Goal: Check status: Check status

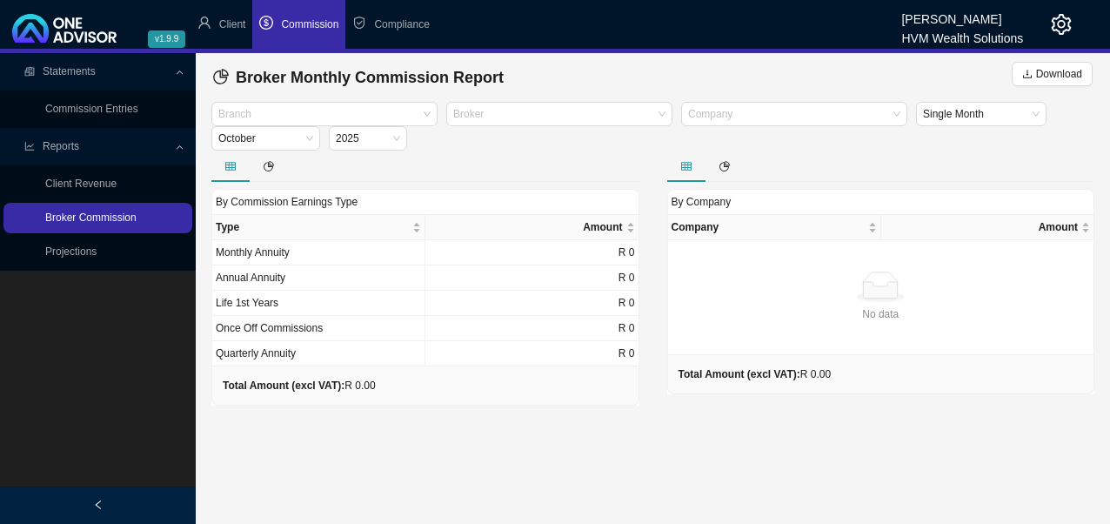
click at [118, 211] on link "Broker Commission" at bounding box center [90, 217] width 91 height 12
click at [112, 224] on link "Broker Commission" at bounding box center [90, 217] width 91 height 12
click at [82, 221] on link "Broker Commission" at bounding box center [90, 217] width 91 height 12
click at [309, 137] on span "October" at bounding box center [265, 138] width 95 height 23
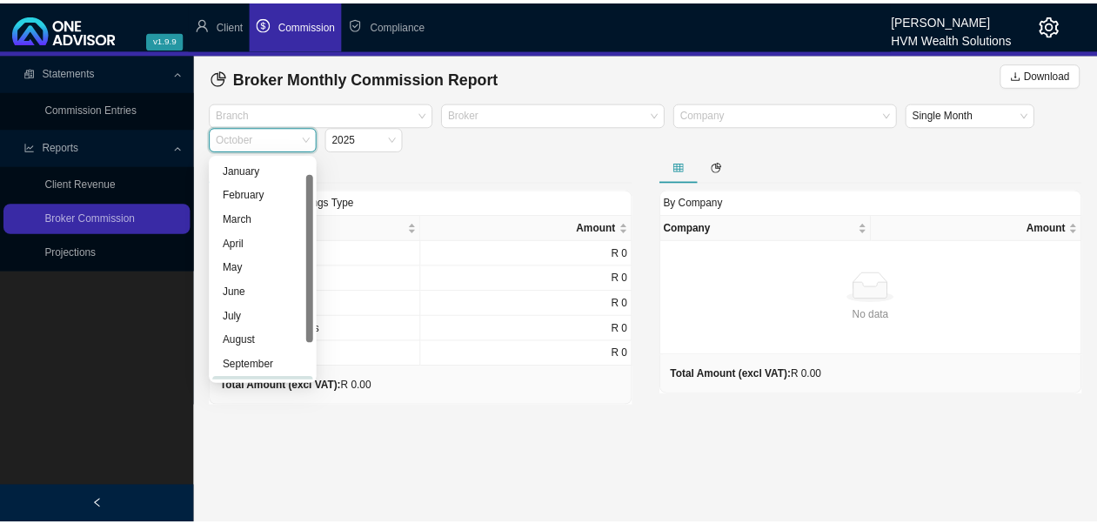
scroll to position [21, 0]
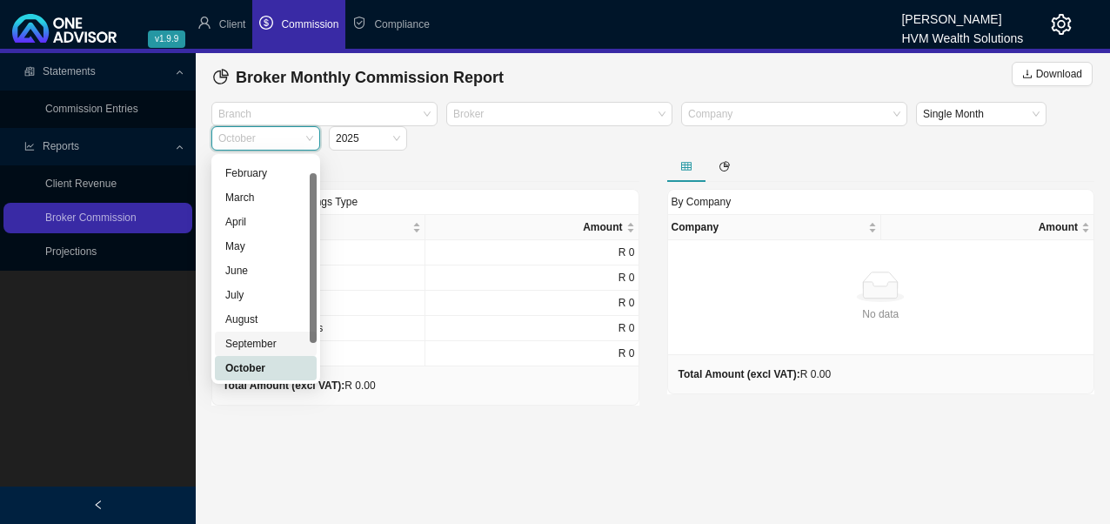
click at [257, 344] on div "September" at bounding box center [265, 343] width 81 height 17
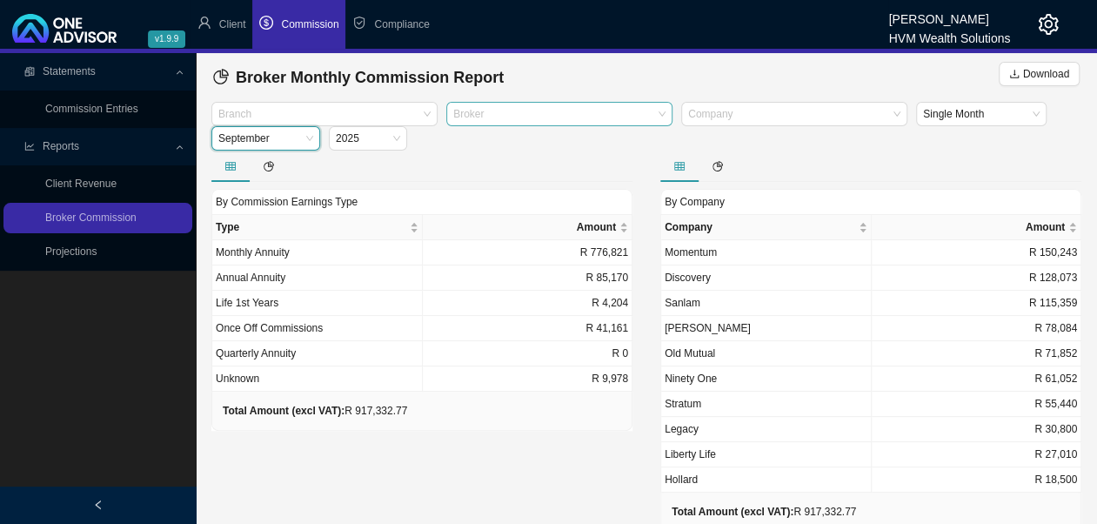
click at [499, 119] on div at bounding box center [551, 114] width 203 height 13
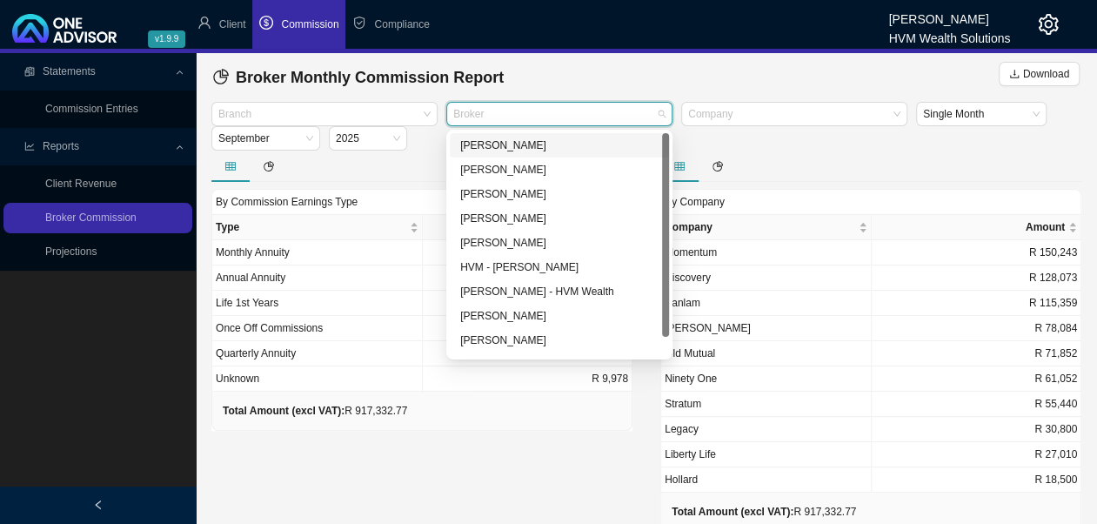
click at [503, 146] on div "[PERSON_NAME]" at bounding box center [559, 145] width 198 height 17
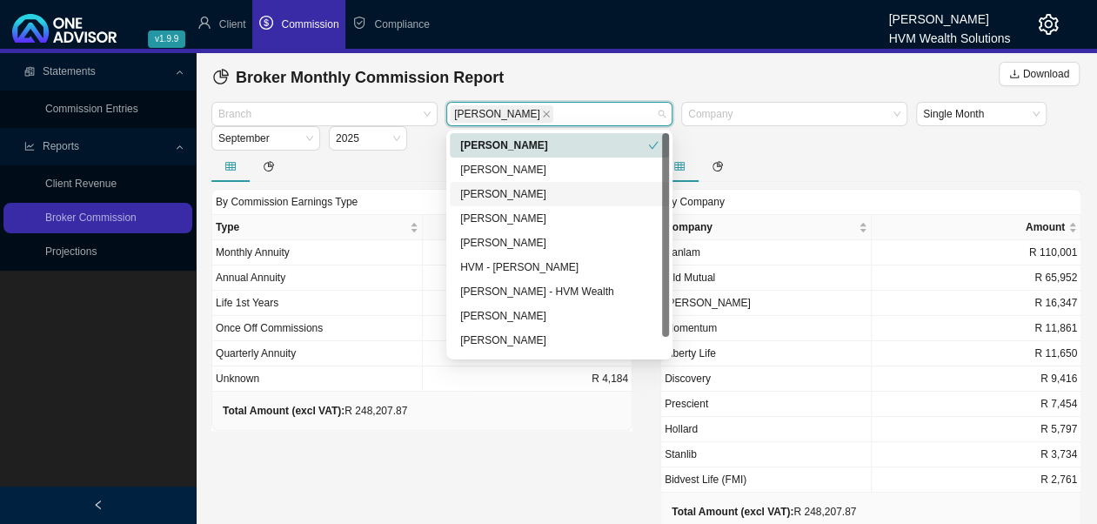
click at [377, 468] on div "By Commission Earnings Type Type Amount Monthly Annuity R 172,636 Annual Annuit…" at bounding box center [421, 356] width 449 height 413
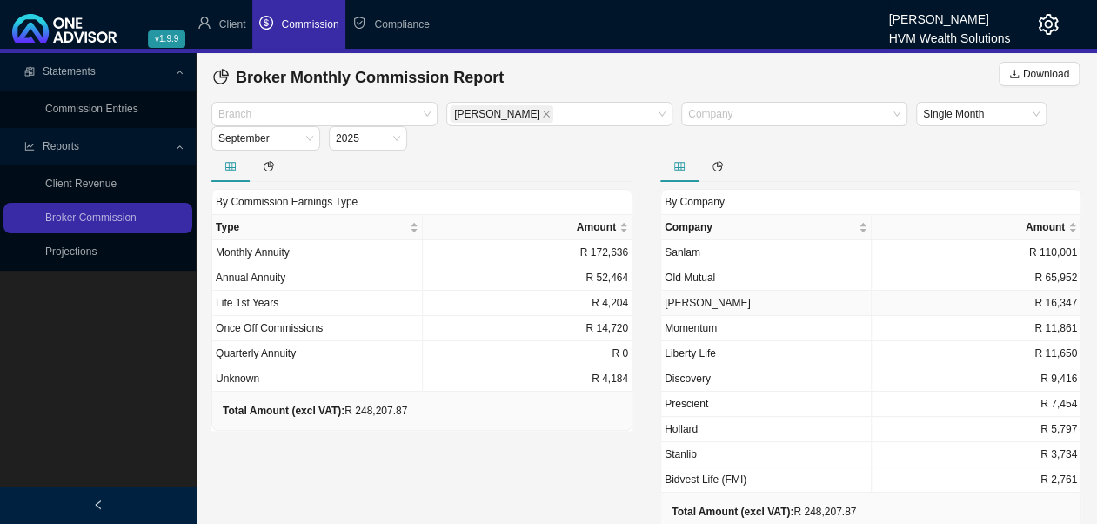
scroll to position [0, 0]
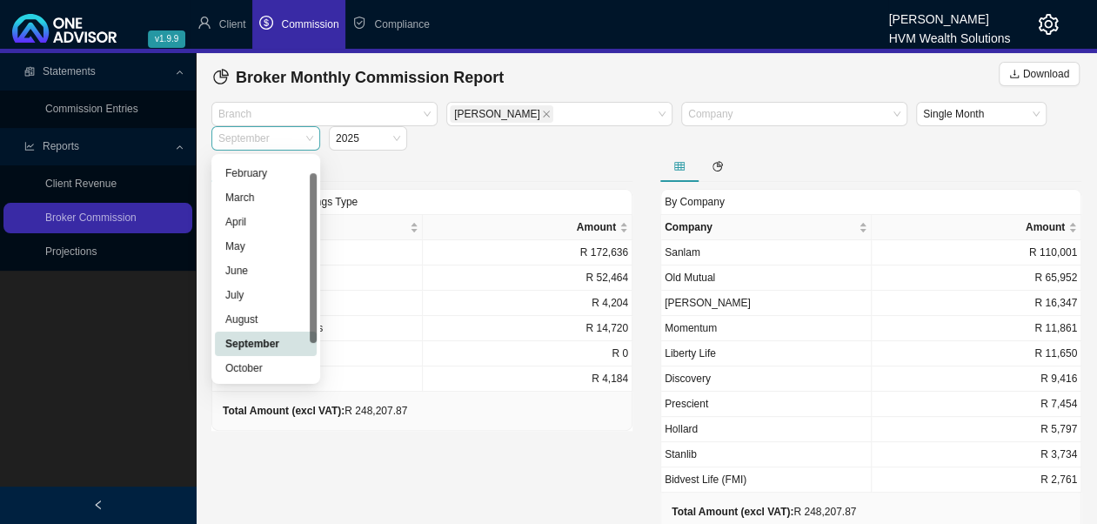
click at [308, 142] on span "September" at bounding box center [265, 138] width 95 height 23
click at [275, 322] on div "August" at bounding box center [265, 319] width 81 height 17
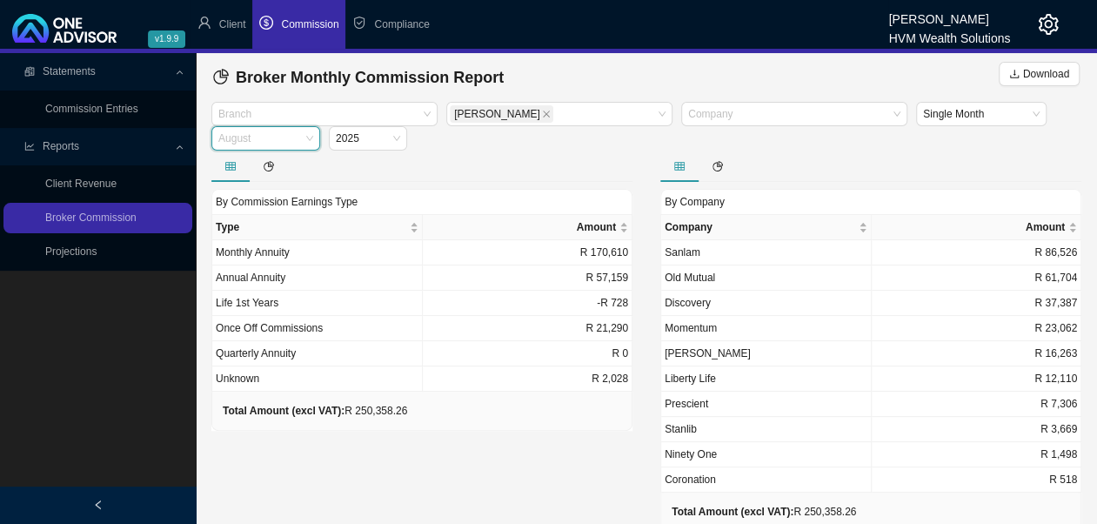
click at [308, 141] on span "August" at bounding box center [265, 138] width 95 height 23
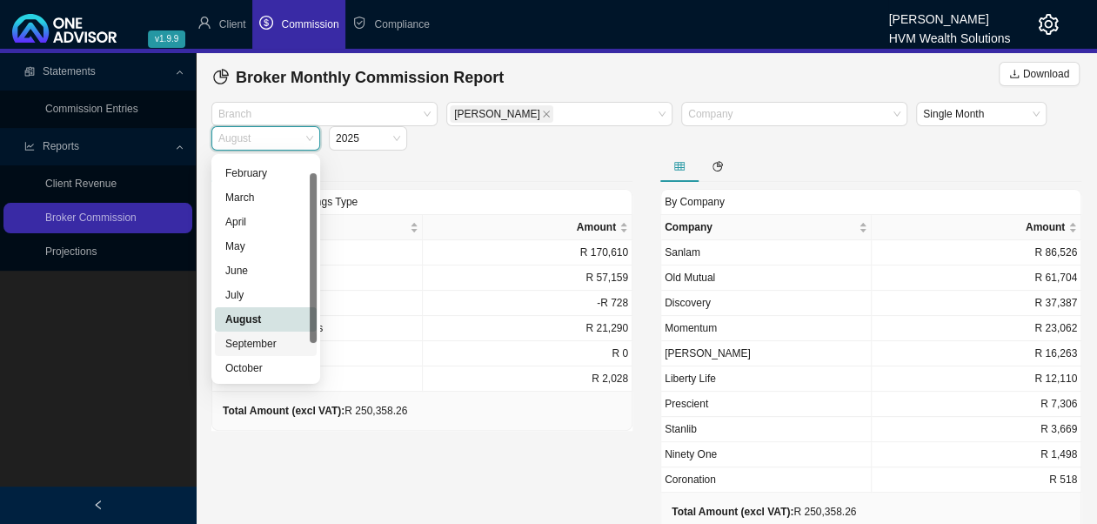
click at [257, 344] on div "September" at bounding box center [265, 343] width 81 height 17
